Goal: Check status

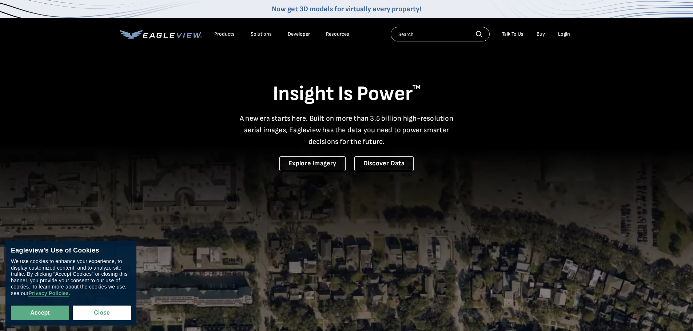
click at [565, 33] on div "Login" at bounding box center [564, 34] width 12 height 7
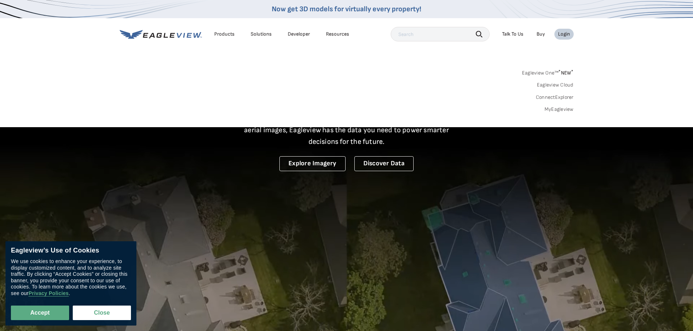
click at [565, 33] on div "Login" at bounding box center [564, 34] width 12 height 7
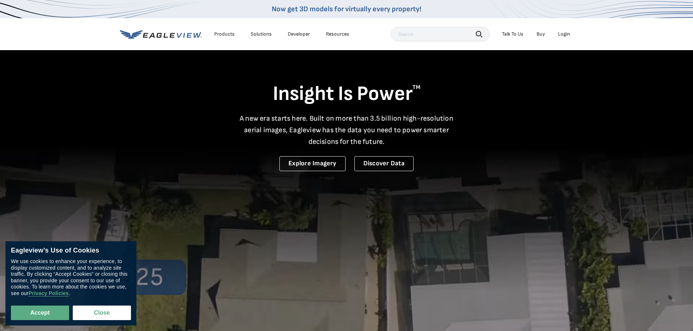
click at [566, 34] on div "Login" at bounding box center [564, 34] width 12 height 7
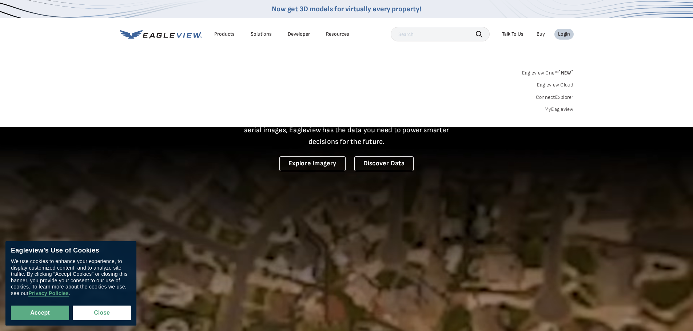
click at [564, 33] on div "Login" at bounding box center [564, 34] width 12 height 7
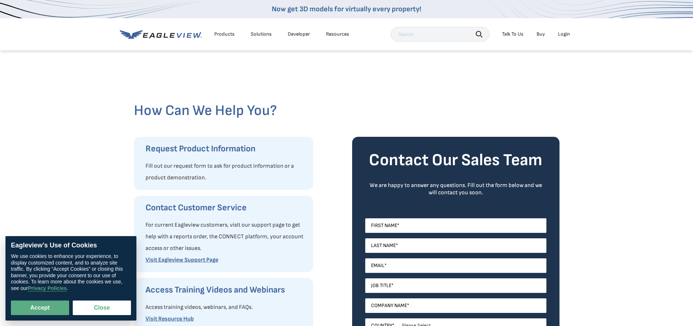
click at [562, 33] on div "Login" at bounding box center [564, 34] width 12 height 7
click at [564, 35] on div "Login" at bounding box center [564, 34] width 12 height 7
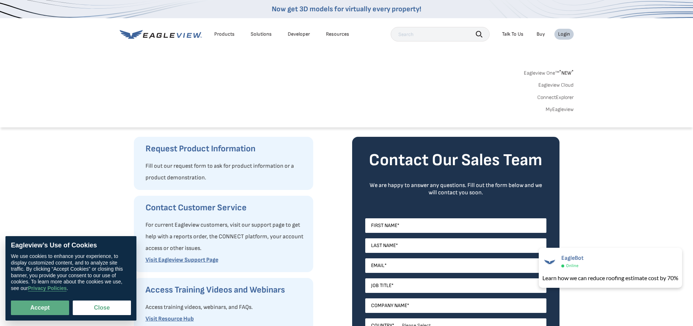
click at [556, 110] on link "MyEagleview" at bounding box center [560, 109] width 28 height 7
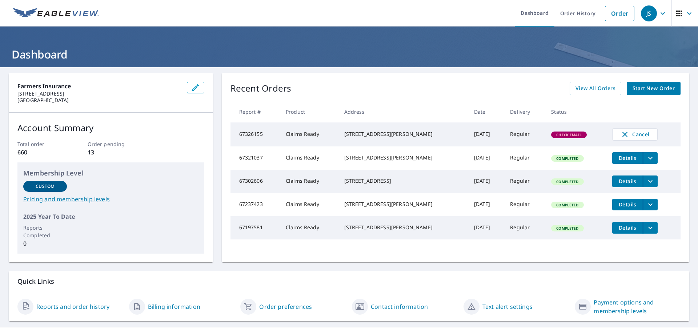
click at [278, 132] on td "67326155" at bounding box center [255, 135] width 49 height 24
click at [247, 133] on td "67326155" at bounding box center [255, 135] width 49 height 24
click at [307, 136] on td "Claims Ready" at bounding box center [309, 135] width 59 height 24
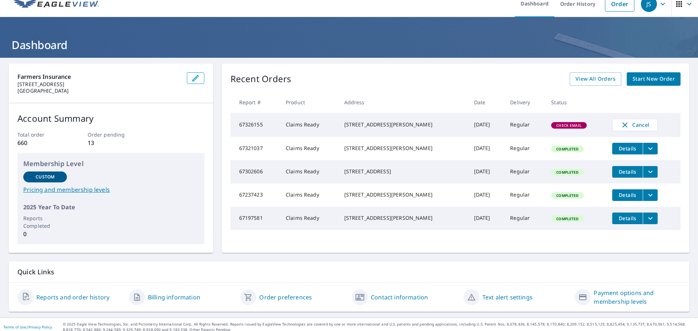
scroll to position [15, 0]
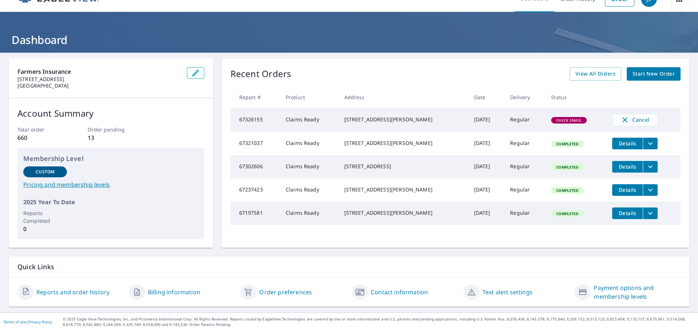
click at [554, 117] on td "Check Email" at bounding box center [576, 120] width 61 height 24
click at [294, 127] on td "Claims Ready" at bounding box center [309, 120] width 59 height 24
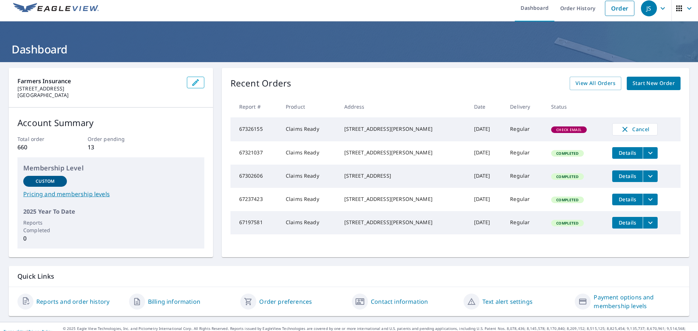
scroll to position [0, 0]
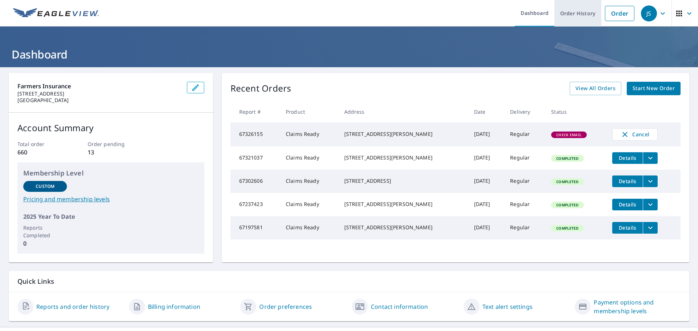
click at [579, 16] on link "Order History" at bounding box center [578, 13] width 47 height 27
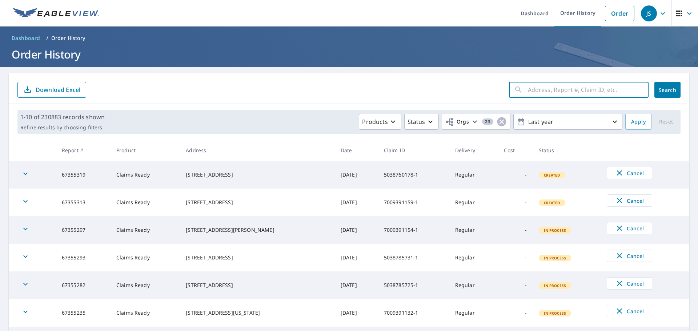
click at [542, 87] on input "text" at bounding box center [588, 90] width 121 height 20
paste input "5038751662-1"
type input "5038751662-1"
click at [663, 91] on span "Search" at bounding box center [667, 90] width 15 height 7
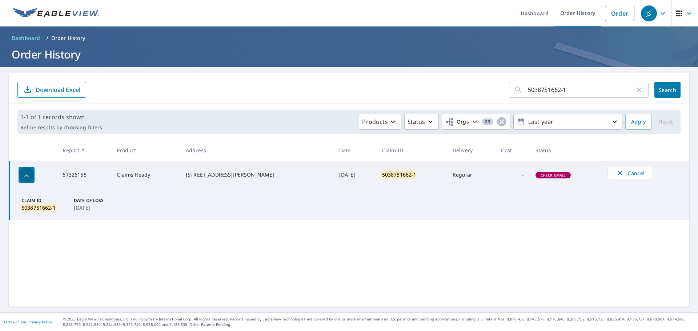
click at [32, 178] on div "button" at bounding box center [27, 175] width 16 height 16
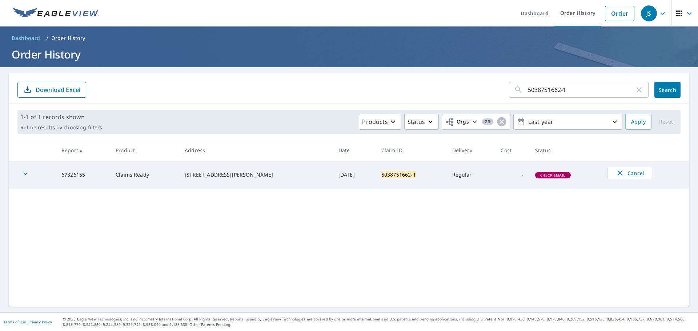
click at [27, 178] on icon "button" at bounding box center [25, 173] width 9 height 9
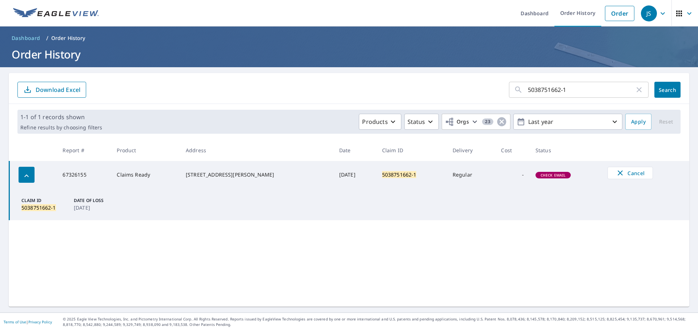
click at [406, 171] on td "5038751662-1" at bounding box center [411, 175] width 71 height 28
click at [456, 178] on td "Regular" at bounding box center [471, 175] width 49 height 28
click at [540, 172] on div "Check Email" at bounding box center [554, 175] width 36 height 7
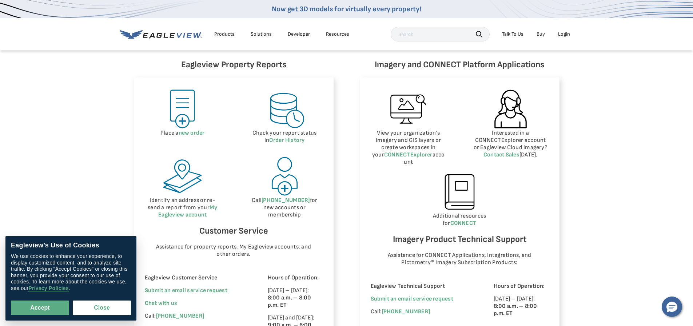
scroll to position [327, 0]
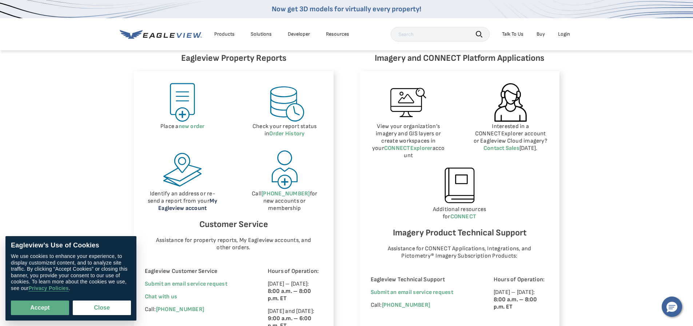
click at [183, 209] on link "My Eagleview account" at bounding box center [187, 204] width 59 height 14
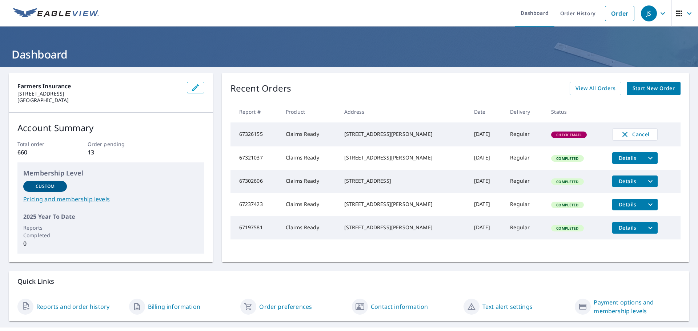
click at [428, 136] on div "[STREET_ADDRESS][PERSON_NAME]" at bounding box center [403, 134] width 118 height 7
click at [364, 138] on div "2889 Big Mineral Rd Lot 9 Sadler, TX 76264" at bounding box center [403, 134] width 118 height 7
click at [363, 138] on div "2889 Big Mineral Rd Lot 9 Sadler, TX 76264" at bounding box center [403, 134] width 118 height 7
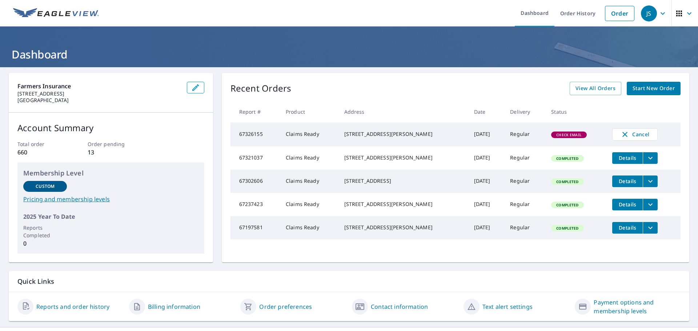
scroll to position [15, 0]
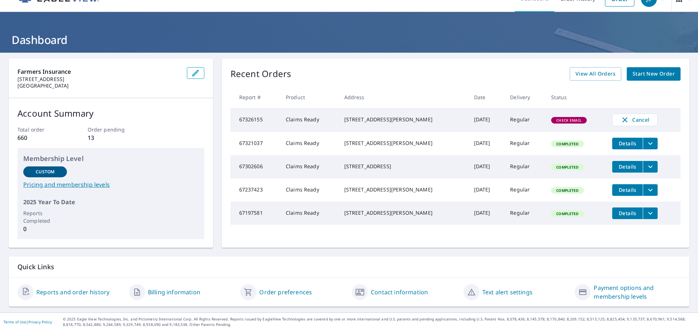
click at [416, 295] on link "Contact information" at bounding box center [399, 292] width 57 height 9
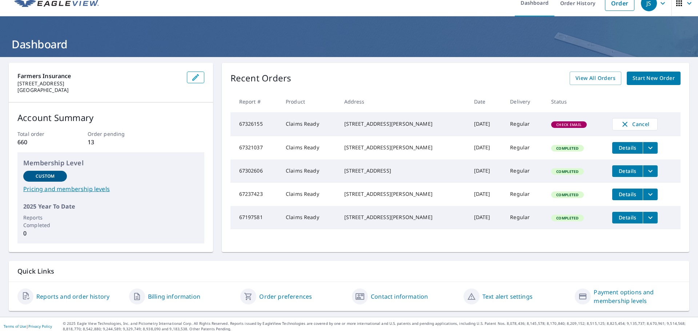
scroll to position [15, 0]
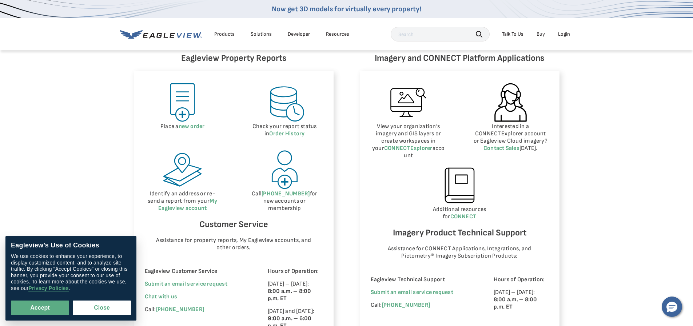
scroll to position [364, 0]
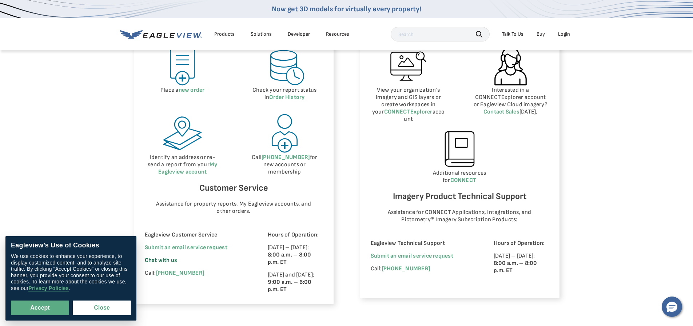
click at [165, 261] on span "Chat with us" at bounding box center [161, 260] width 33 height 7
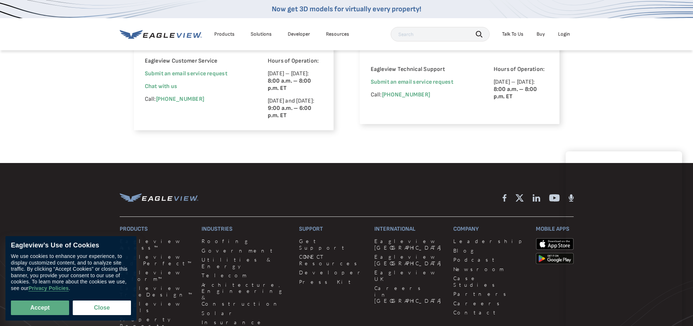
scroll to position [546, 0]
